Goal: Register for event/course

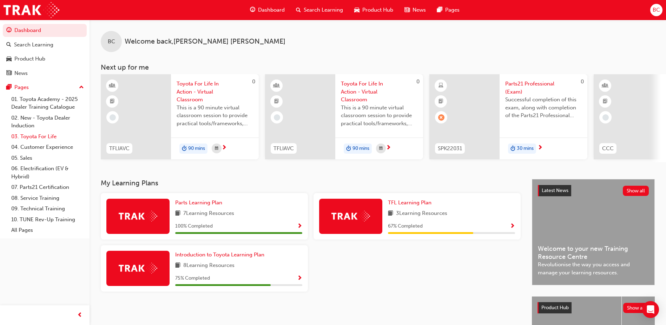
click at [36, 138] on link "03. Toyota For Life" at bounding box center [47, 136] width 78 height 11
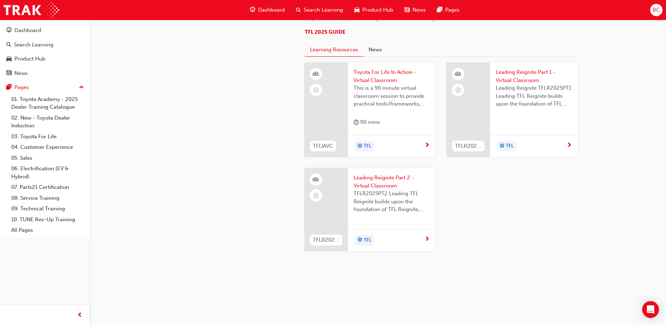
scroll to position [668, 0]
click at [424, 151] on div "TFL" at bounding box center [389, 146] width 71 height 11
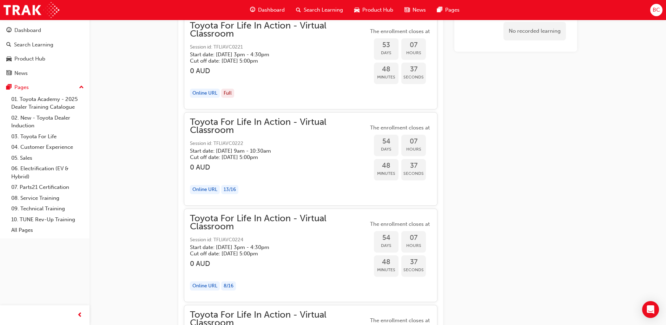
scroll to position [6823, 0]
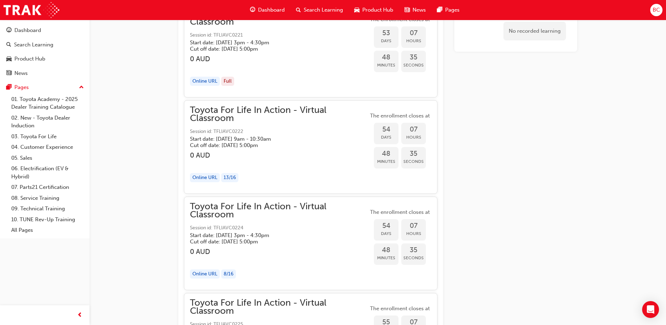
click at [213, 179] on div "Online URL" at bounding box center [205, 177] width 30 height 9
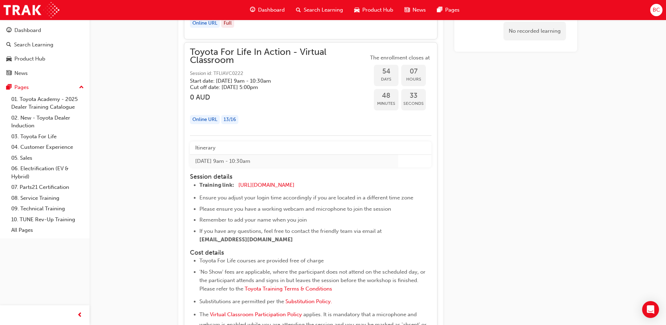
scroll to position [6894, 0]
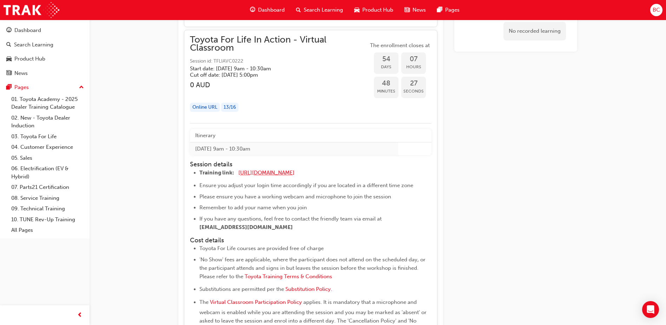
click at [272, 174] on span "[URL][DOMAIN_NAME]" at bounding box center [267, 172] width 56 height 6
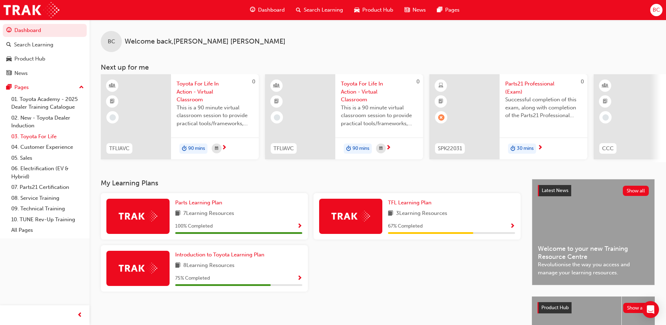
click at [50, 135] on link "03. Toyota For Life" at bounding box center [47, 136] width 78 height 11
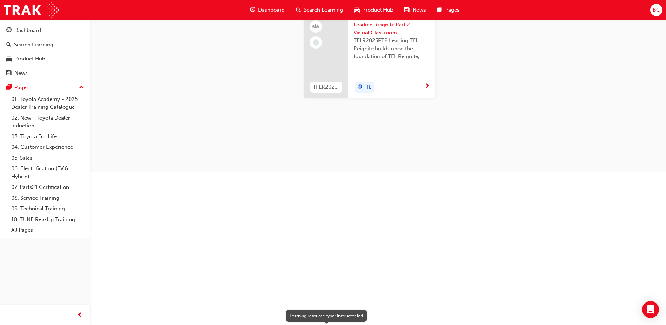
scroll to position [632, 0]
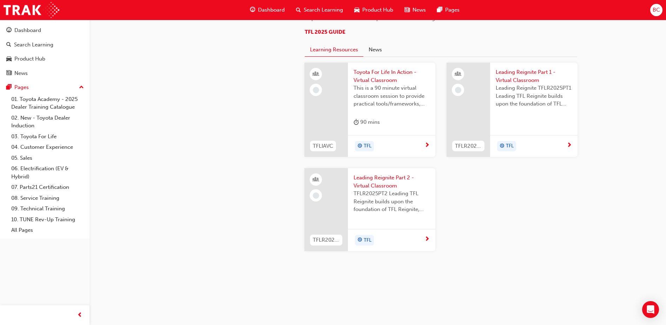
click at [389, 151] on div "TFL" at bounding box center [389, 146] width 71 height 11
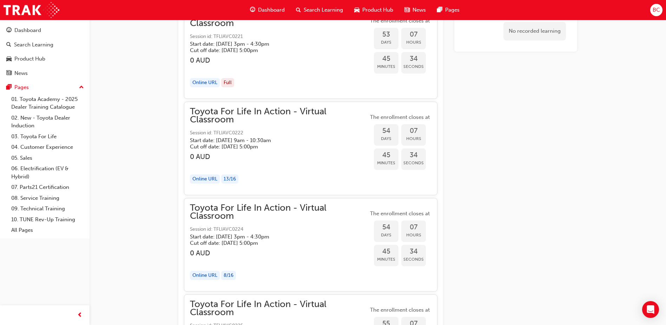
scroll to position [6823, 0]
click at [230, 161] on div "button" at bounding box center [279, 163] width 178 height 8
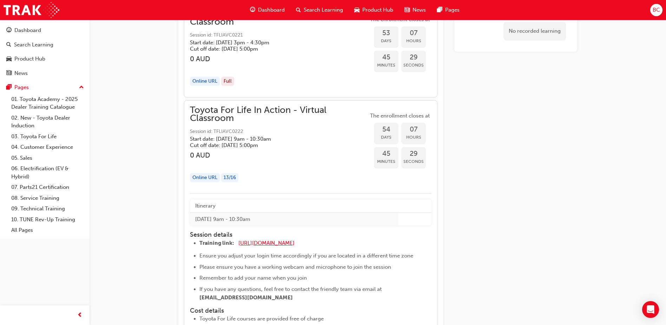
click at [273, 245] on span "[URL][DOMAIN_NAME]" at bounding box center [267, 243] width 56 height 6
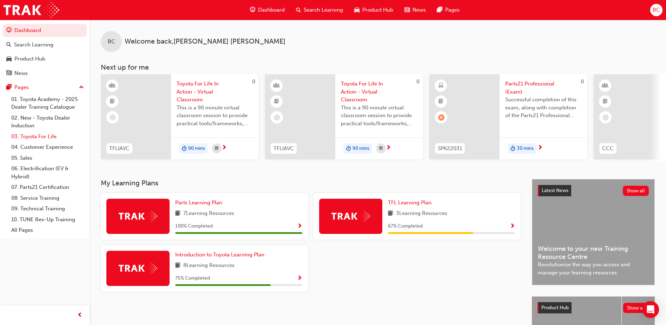
click at [39, 134] on link "03. Toyota For Life" at bounding box center [47, 136] width 78 height 11
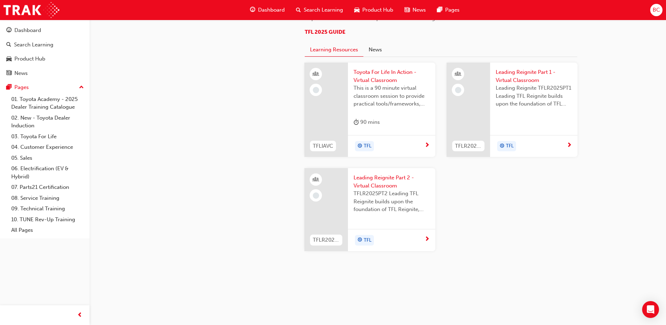
scroll to position [668, 0]
click at [401, 108] on span "This is a 90 minute virtual classroom session to provide practical tools/framew…" at bounding box center [392, 96] width 76 height 24
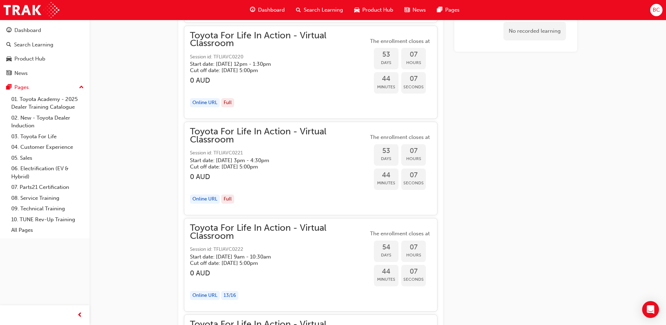
scroll to position [6718, 0]
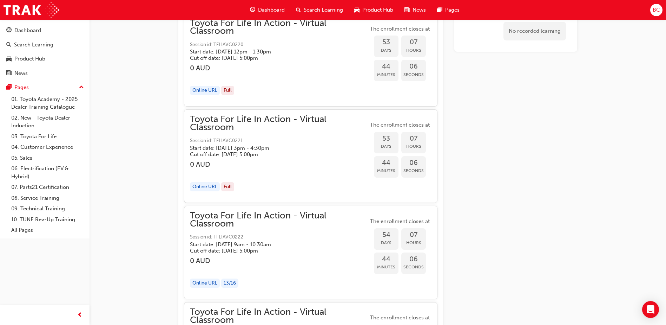
click at [314, 220] on span "Toyota For Life In Action - Virtual Classroom" at bounding box center [279, 220] width 178 height 16
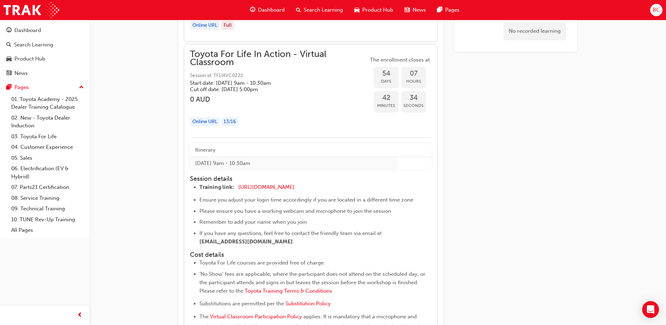
scroll to position [6859, 0]
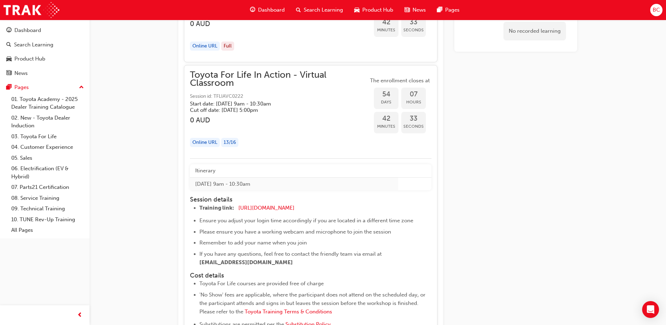
click at [229, 143] on div "13 / 16" at bounding box center [229, 142] width 17 height 9
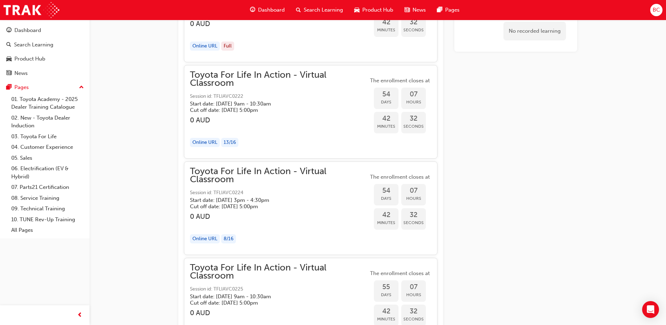
click at [229, 143] on div "13 / 16" at bounding box center [229, 142] width 17 height 9
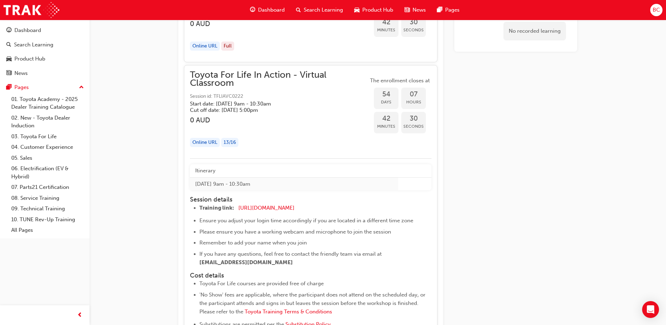
click at [384, 96] on span "54" at bounding box center [386, 94] width 25 height 8
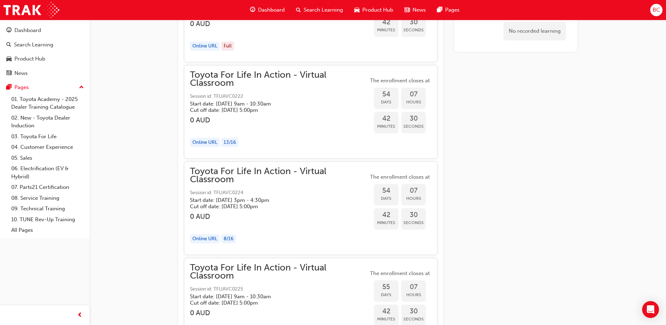
click at [384, 96] on span "54" at bounding box center [386, 94] width 25 height 8
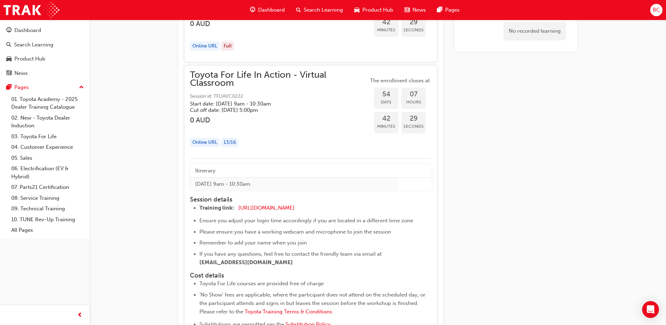
click at [211, 96] on span "Session id: TFLIAVC0222" at bounding box center [279, 96] width 178 height 8
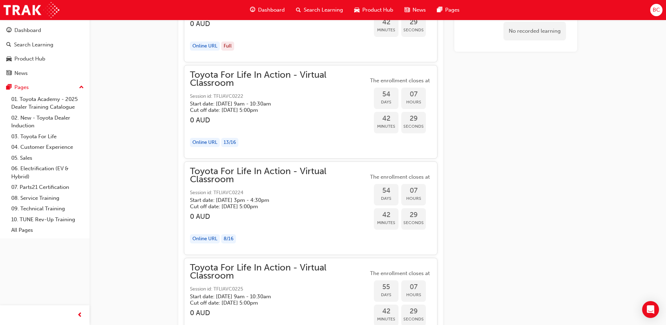
click at [211, 96] on span "Session id: TFLIAVC0222" at bounding box center [279, 96] width 178 height 8
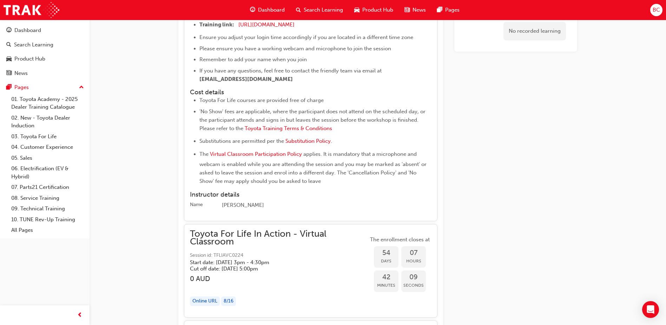
scroll to position [7069, 0]
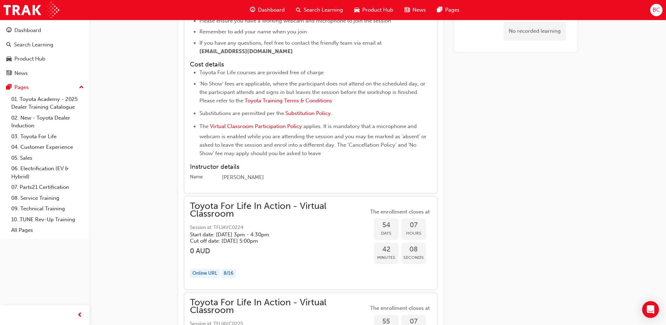
click at [265, 253] on h3 "0 AUD" at bounding box center [279, 251] width 178 height 8
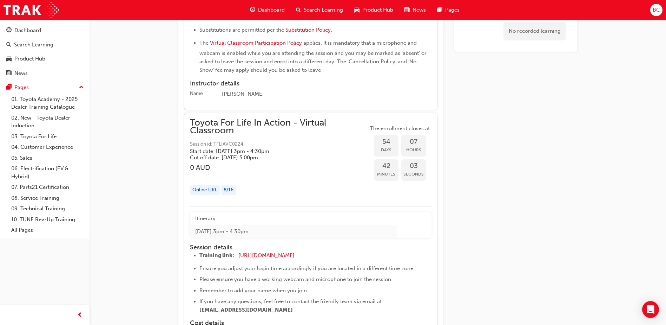
scroll to position [7104, 0]
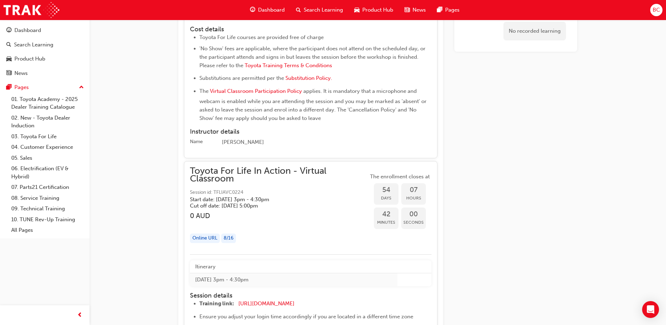
drag, startPoint x: 240, startPoint y: 191, endPoint x: 227, endPoint y: 191, distance: 12.7
click at [227, 191] on span "Session id: TFLIAVC0224" at bounding box center [279, 192] width 178 height 8
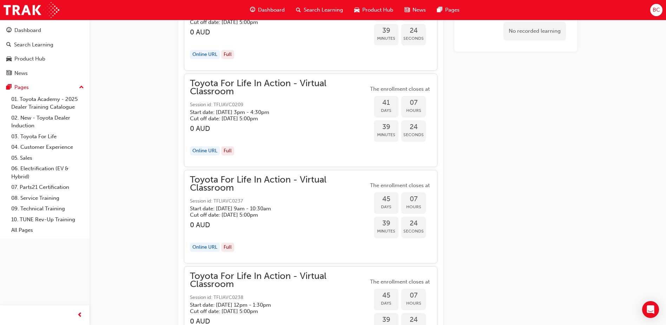
scroll to position [7382, 0]
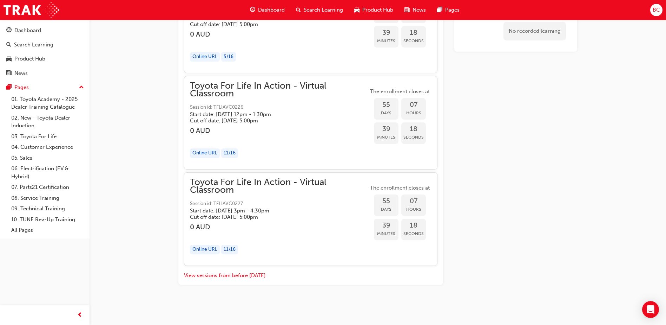
drag, startPoint x: 463, startPoint y: 137, endPoint x: 464, endPoint y: 287, distance: 149.7
click at [244, 241] on div "Toyota For Life In Action - Virtual Classroom Session id: TFLIAVC0227 Start dat…" at bounding box center [279, 219] width 178 height 82
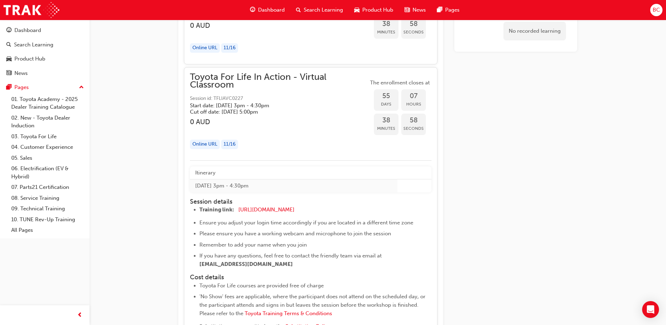
scroll to position [7452, 0]
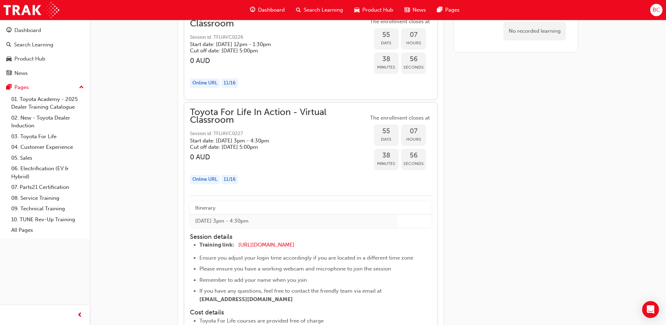
click at [257, 119] on span "Toyota For Life In Action - Virtual Classroom" at bounding box center [279, 116] width 178 height 16
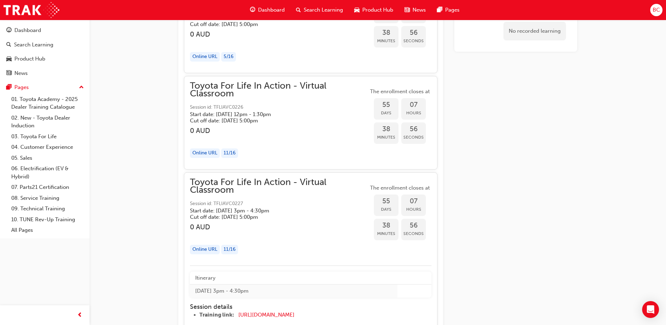
click at [257, 119] on h5 "Cut off date: Wed 22 Oct 2025, 5:00pm" at bounding box center [273, 120] width 167 height 6
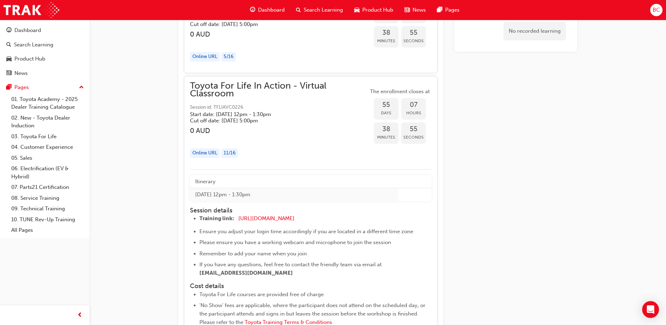
click at [328, 113] on h5 "Start date: Thu 23 Oct 2025 , 12pm - 1:30pm" at bounding box center [273, 114] width 167 height 6
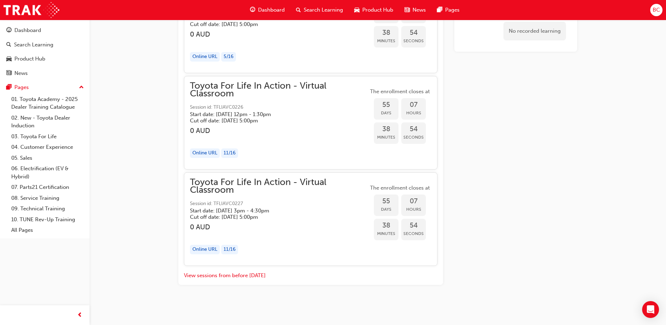
click at [387, 202] on span "55" at bounding box center [386, 201] width 25 height 8
click at [402, 206] on span "Hours" at bounding box center [414, 209] width 25 height 8
drag, startPoint x: 309, startPoint y: 203, endPoint x: 267, endPoint y: 208, distance: 42.0
click at [267, 208] on h5 "Start date: Thu 23 Oct 2025 , 3pm - 4:30pm" at bounding box center [273, 210] width 167 height 6
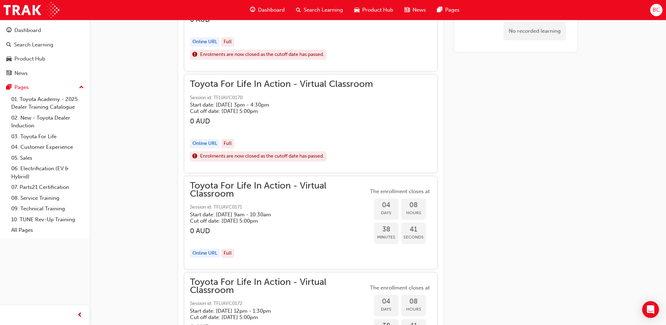
scroll to position [0, 0]
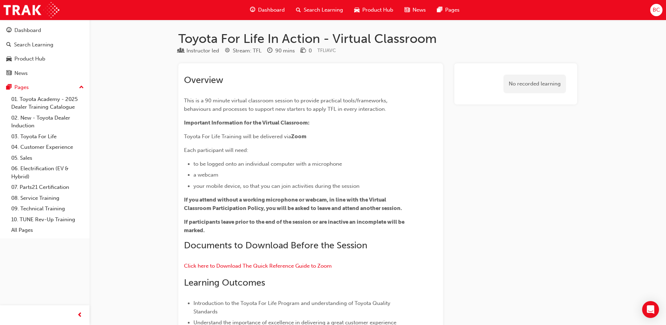
drag, startPoint x: 136, startPoint y: 197, endPoint x: 161, endPoint y: 55, distance: 144.2
click at [42, 135] on link "03. Toyota For Life" at bounding box center [47, 136] width 78 height 11
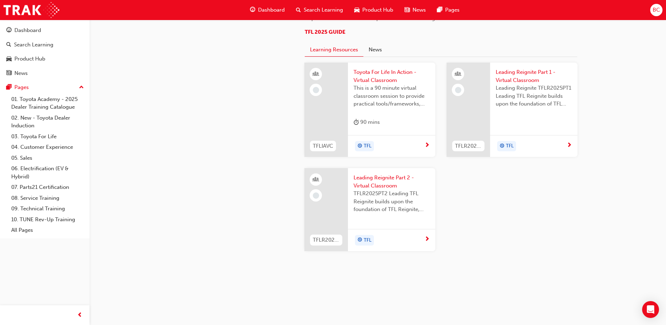
scroll to position [703, 0]
click at [428, 149] on span "next-icon" at bounding box center [427, 145] width 5 height 6
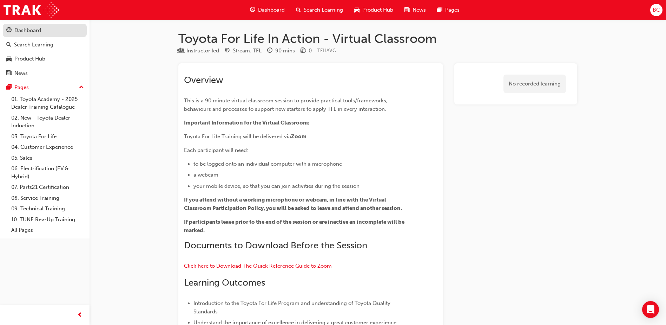
click at [48, 32] on div "Dashboard" at bounding box center [44, 30] width 77 height 9
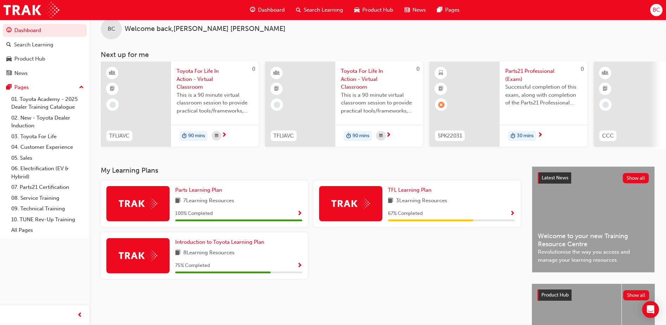
scroll to position [35, 0]
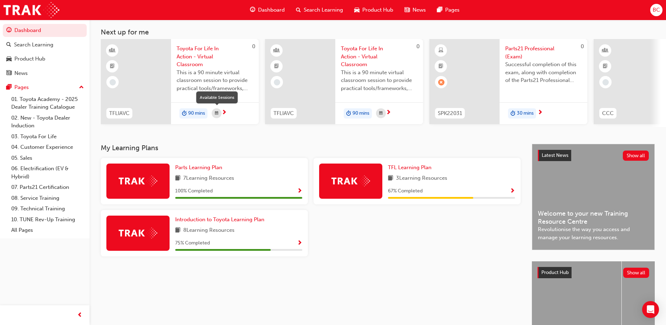
click at [218, 113] on span "calendar-icon" at bounding box center [217, 113] width 4 height 9
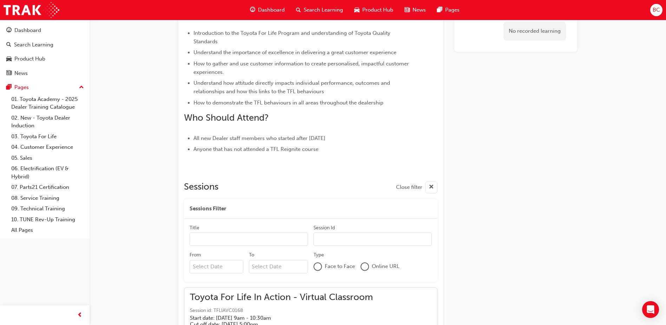
scroll to position [170, 0]
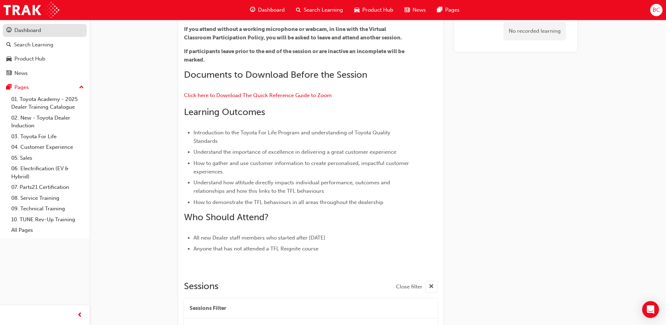
click at [46, 32] on div "Dashboard" at bounding box center [44, 30] width 77 height 9
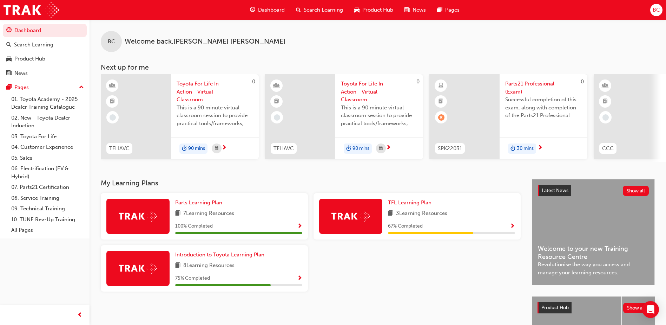
click at [228, 147] on div "90 mins" at bounding box center [215, 148] width 88 height 22
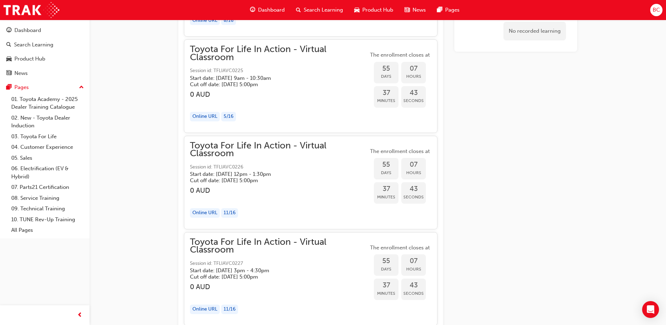
scroll to position [7136, 0]
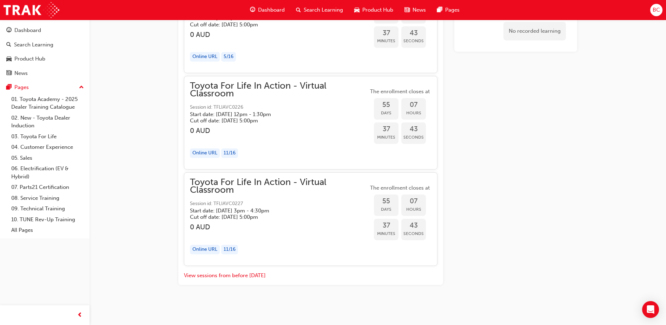
drag, startPoint x: 489, startPoint y: 185, endPoint x: 489, endPoint y: 336, distance: 150.7
click at [210, 220] on h5 "Cut off date: Wed 22 Oct 2025, 5:00pm" at bounding box center [273, 217] width 167 height 6
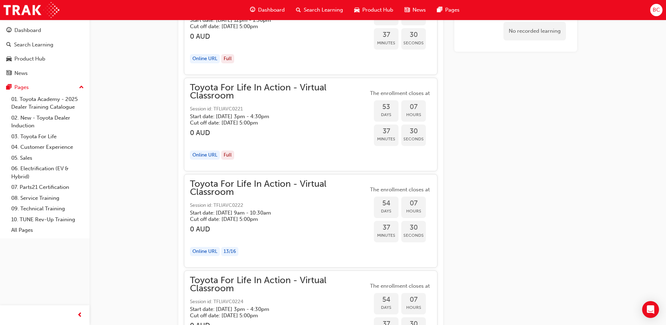
scroll to position [6785, 0]
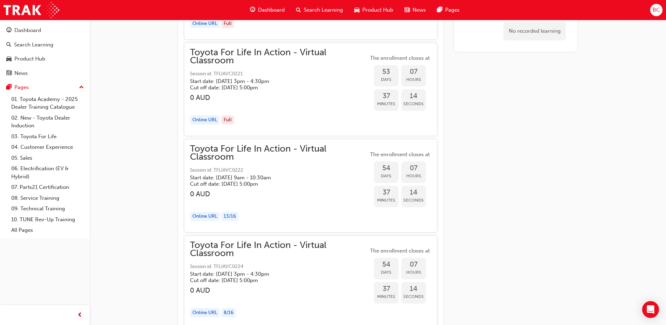
click at [213, 216] on div "Online URL" at bounding box center [205, 216] width 30 height 9
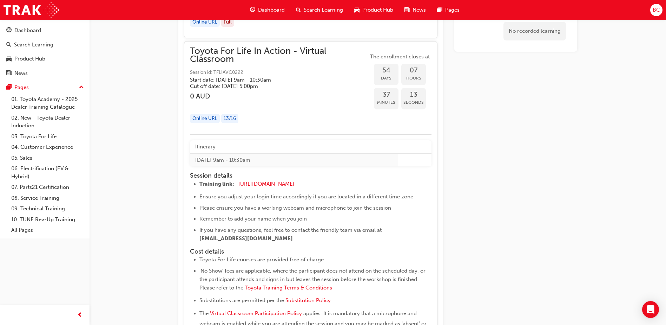
scroll to position [6890, 0]
